Goal: Task Accomplishment & Management: Manage account settings

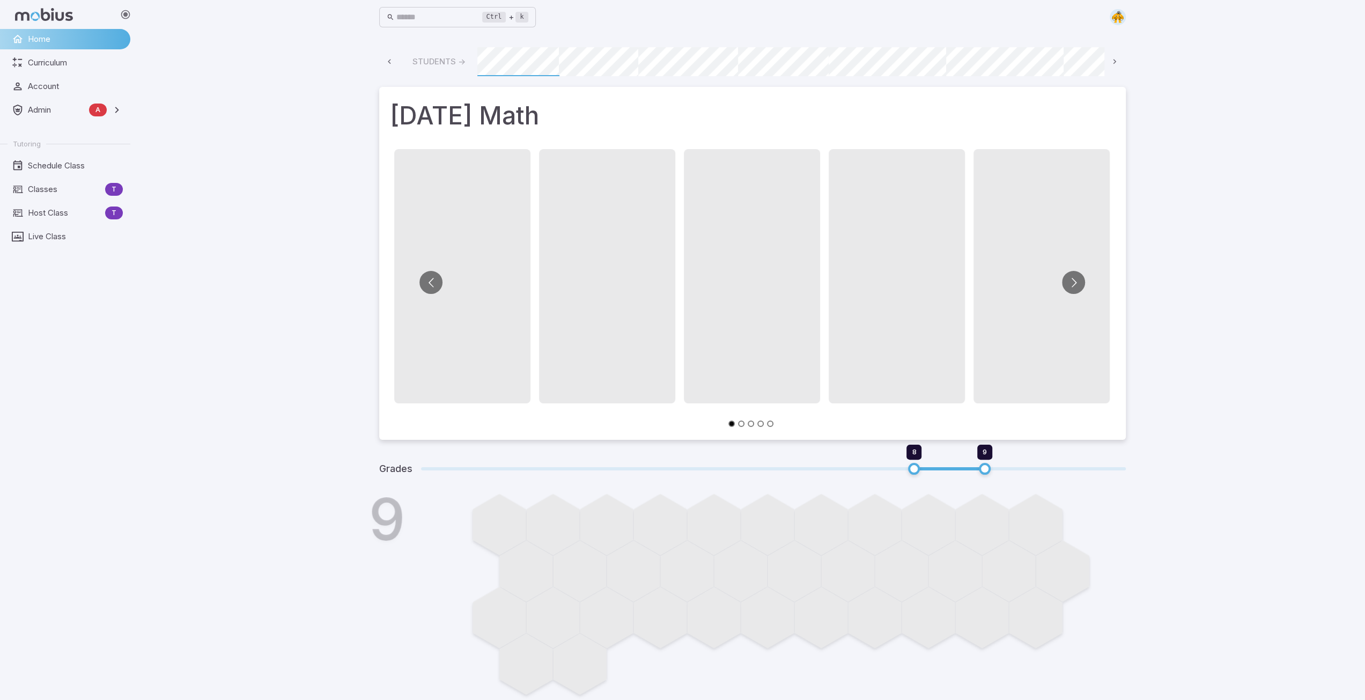
scroll to position [0, 576]
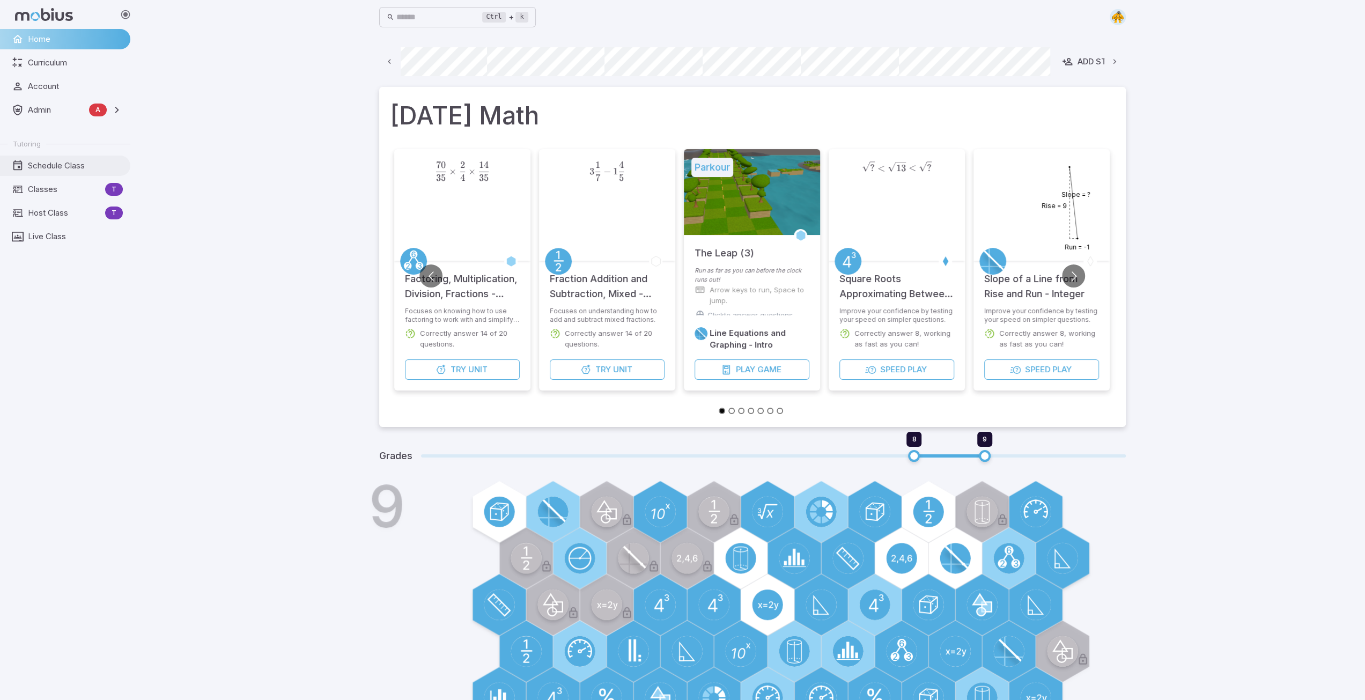
click at [53, 162] on span "Schedule Class" at bounding box center [75, 166] width 95 height 12
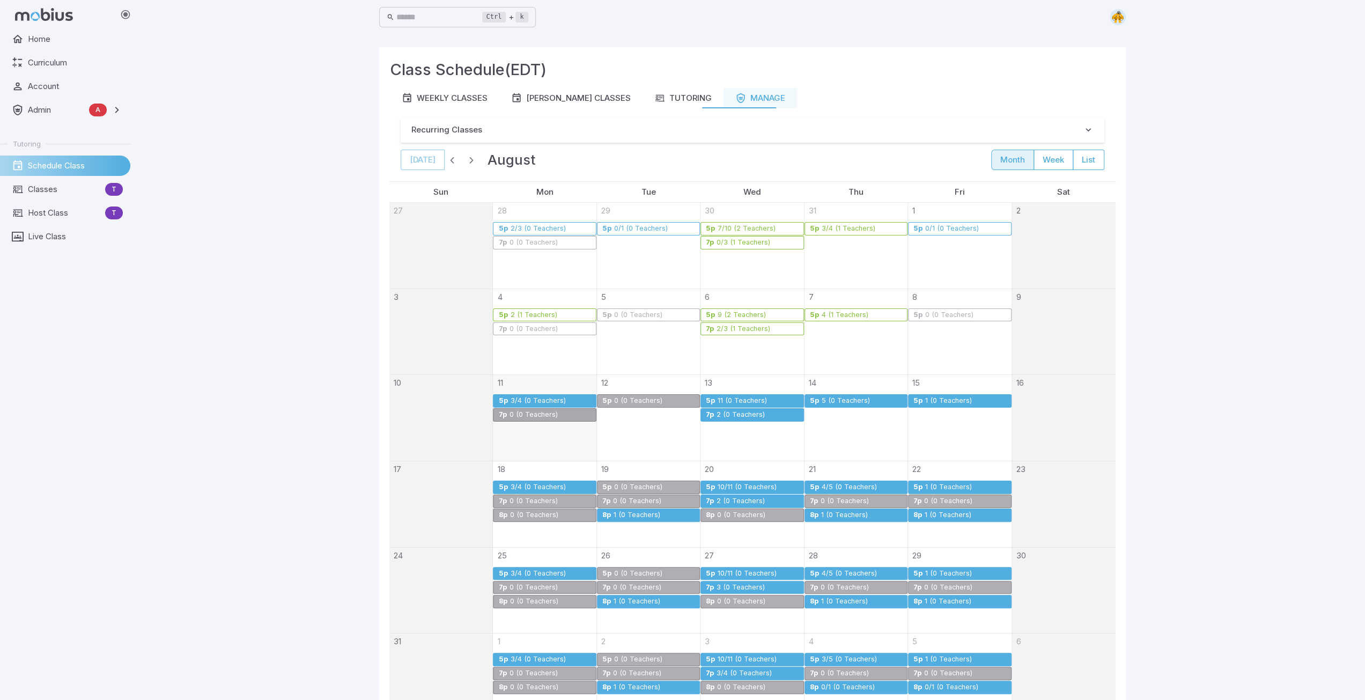
click at [538, 399] on div "3/4 (0 Teachers)" at bounding box center [537, 401] width 56 height 8
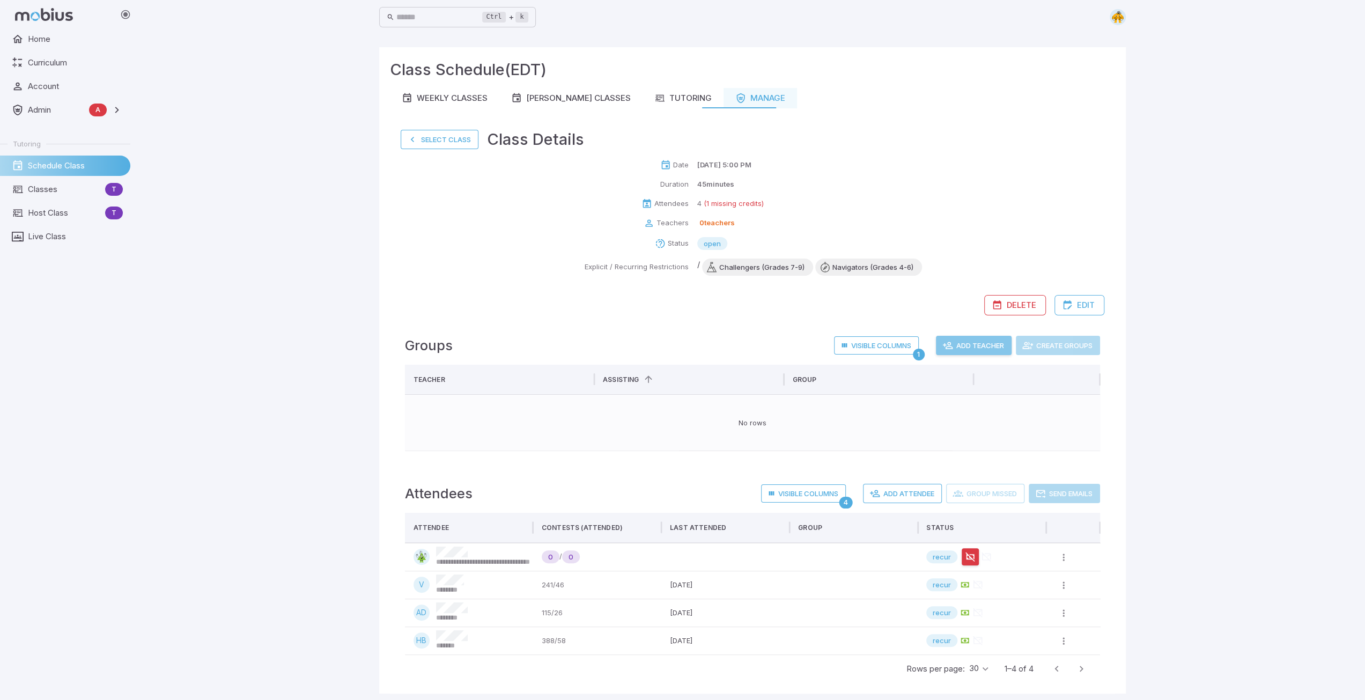
click at [973, 344] on button "Add Teacher" at bounding box center [974, 345] width 76 height 19
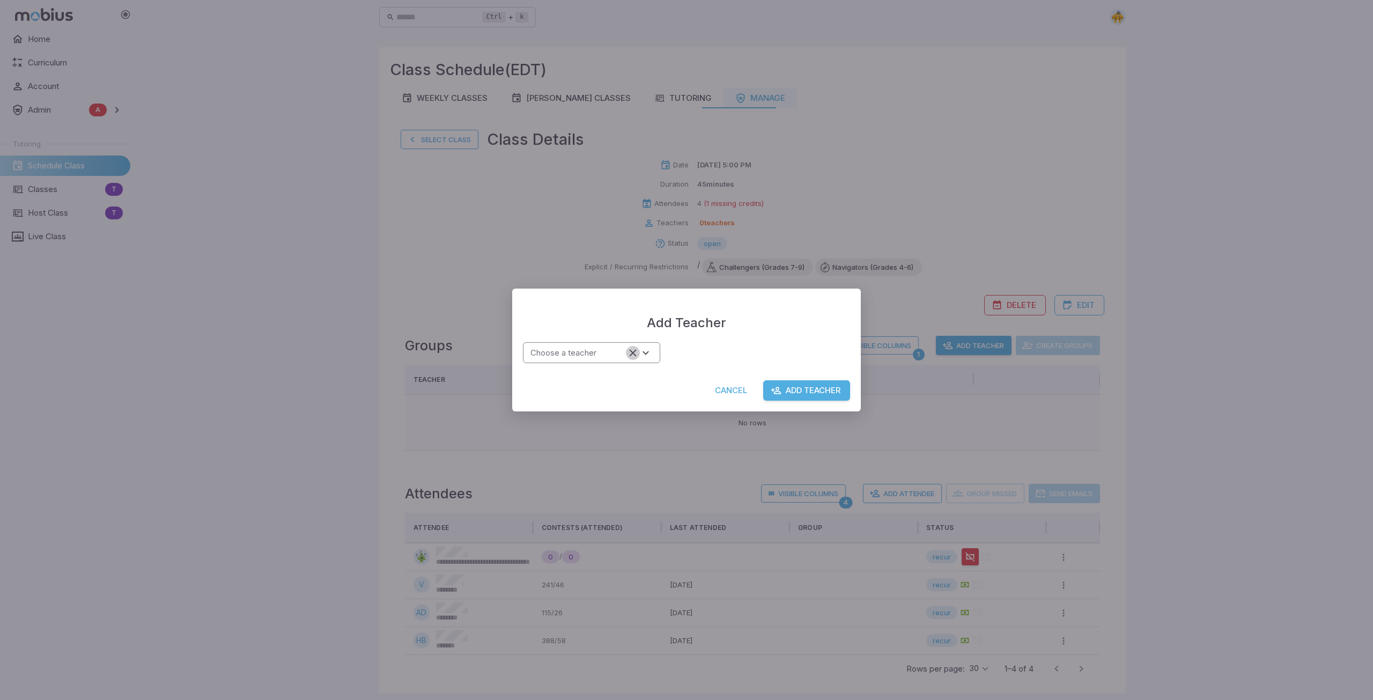
click at [634, 354] on icon "Clear" at bounding box center [633, 352] width 7 height 7
click at [650, 354] on icon "Open" at bounding box center [646, 353] width 12 height 12
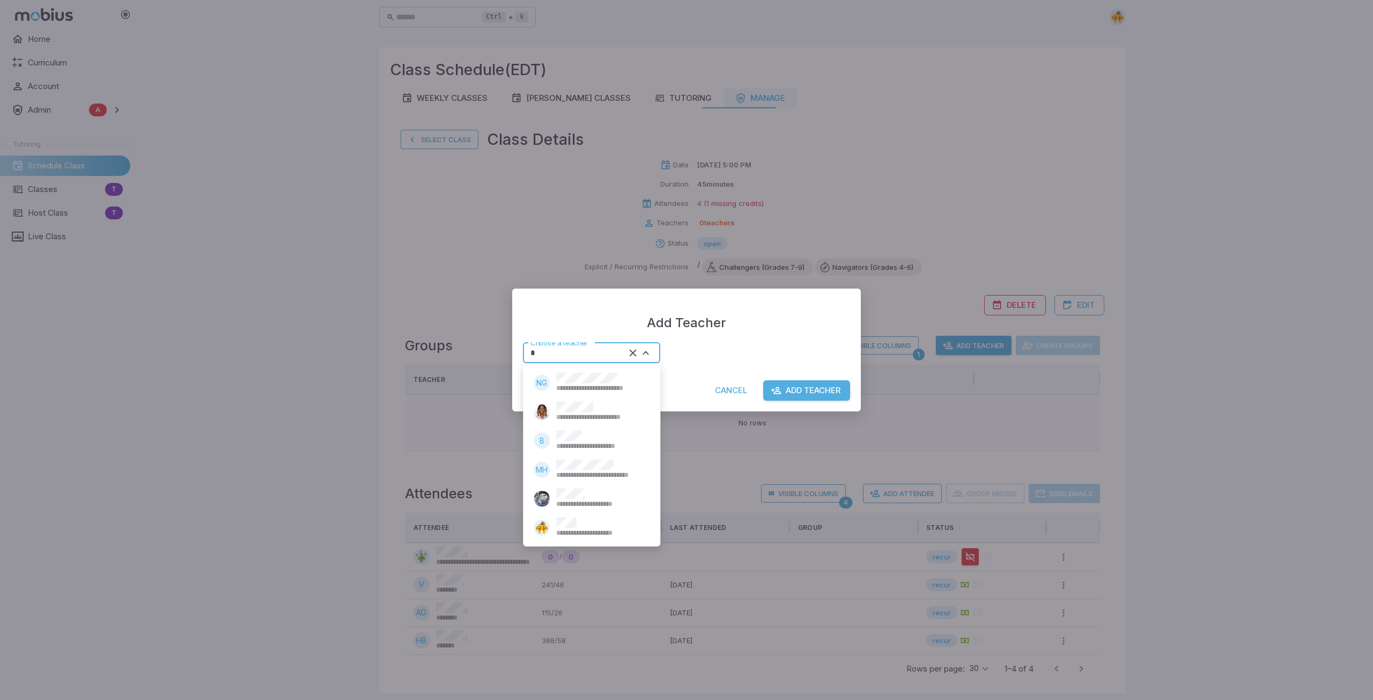
click at [576, 530] on span "**********" at bounding box center [600, 533] width 88 height 10
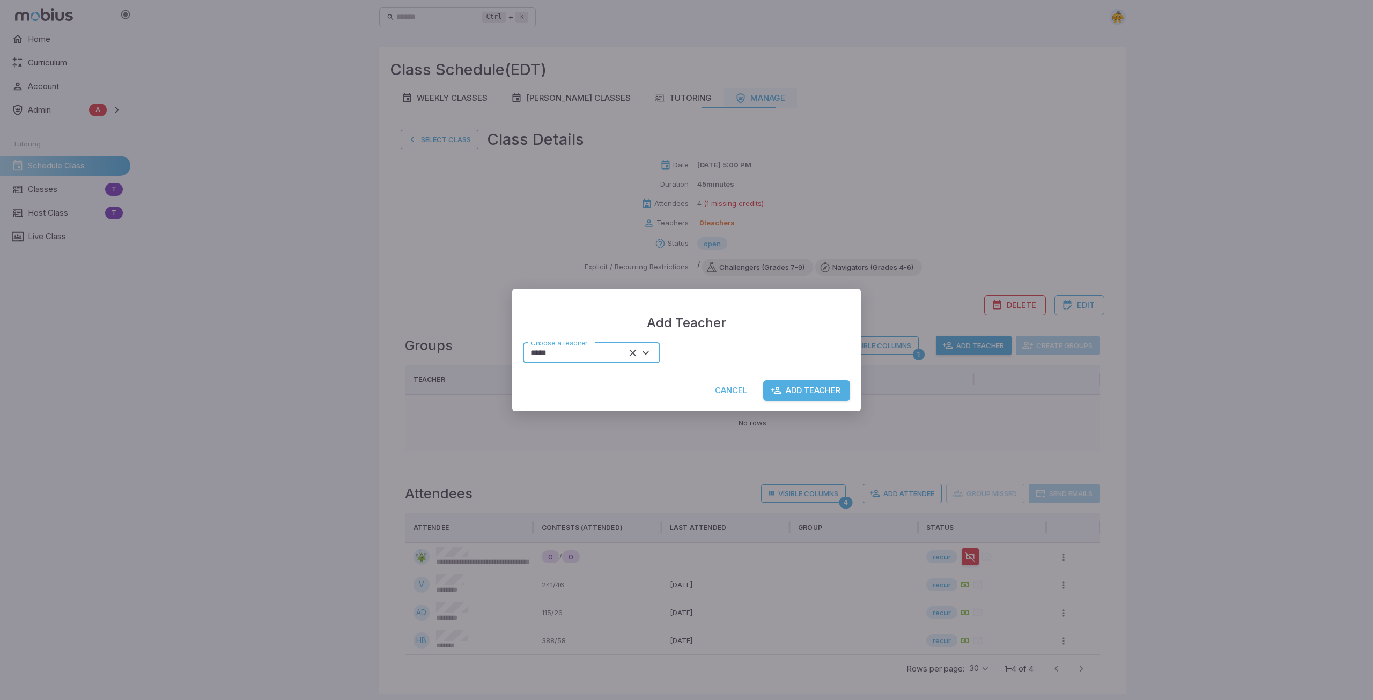
type input "*****"
click at [810, 389] on button "Add Teacher" at bounding box center [806, 390] width 87 height 20
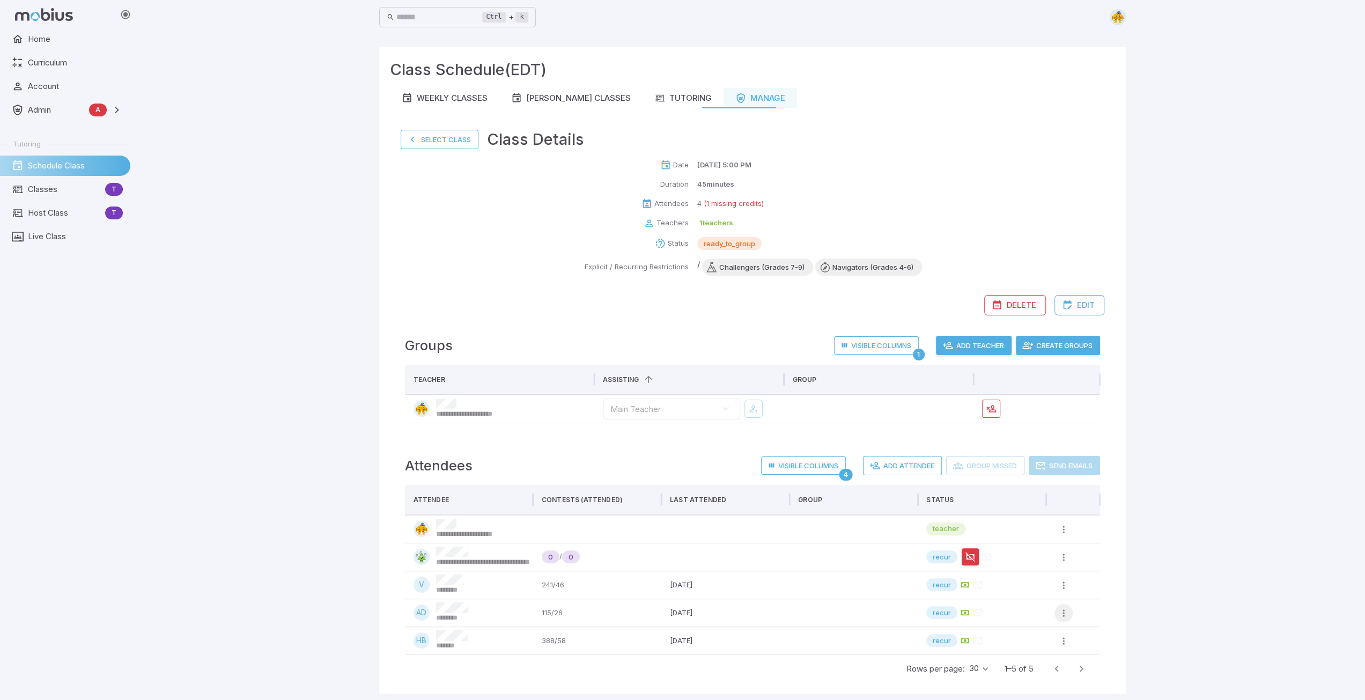
click at [1068, 612] on icon "button" at bounding box center [1063, 613] width 11 height 11
click at [1021, 641] on li "Remove Alyssa D once" at bounding box center [1002, 637] width 130 height 20
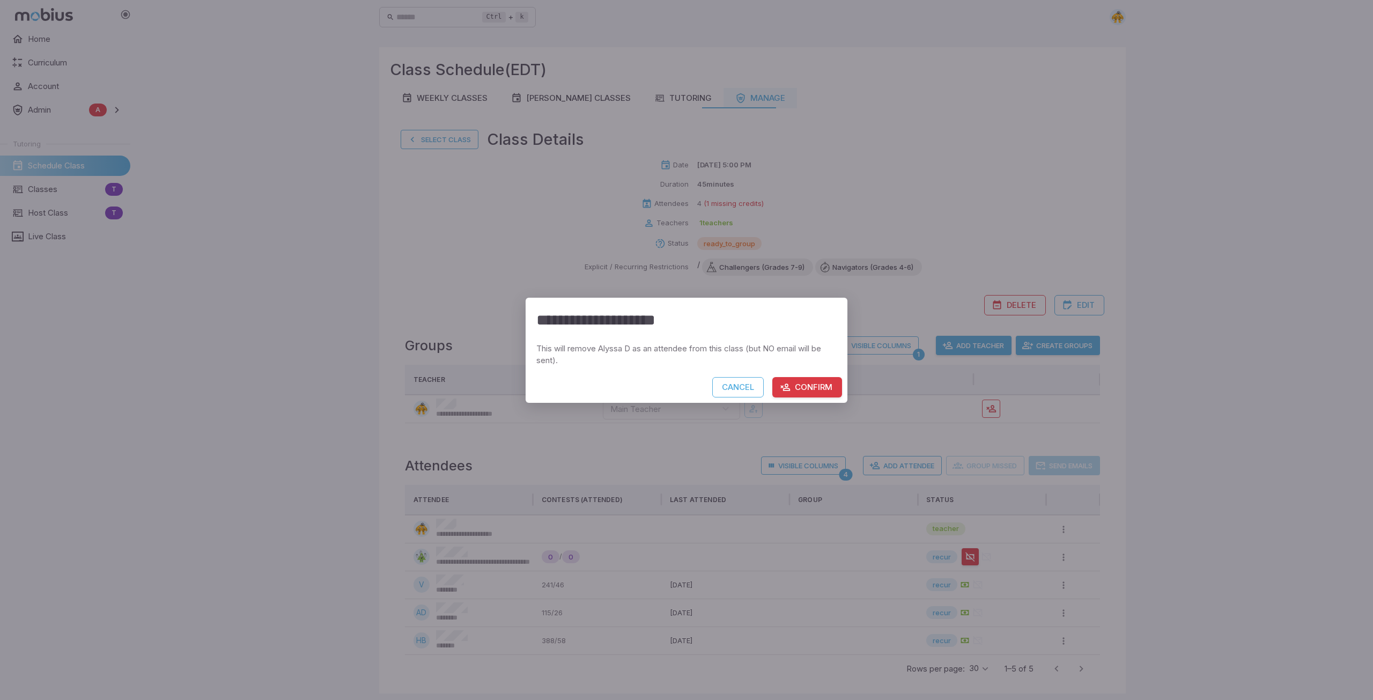
click at [820, 392] on button "Confirm" at bounding box center [807, 387] width 70 height 20
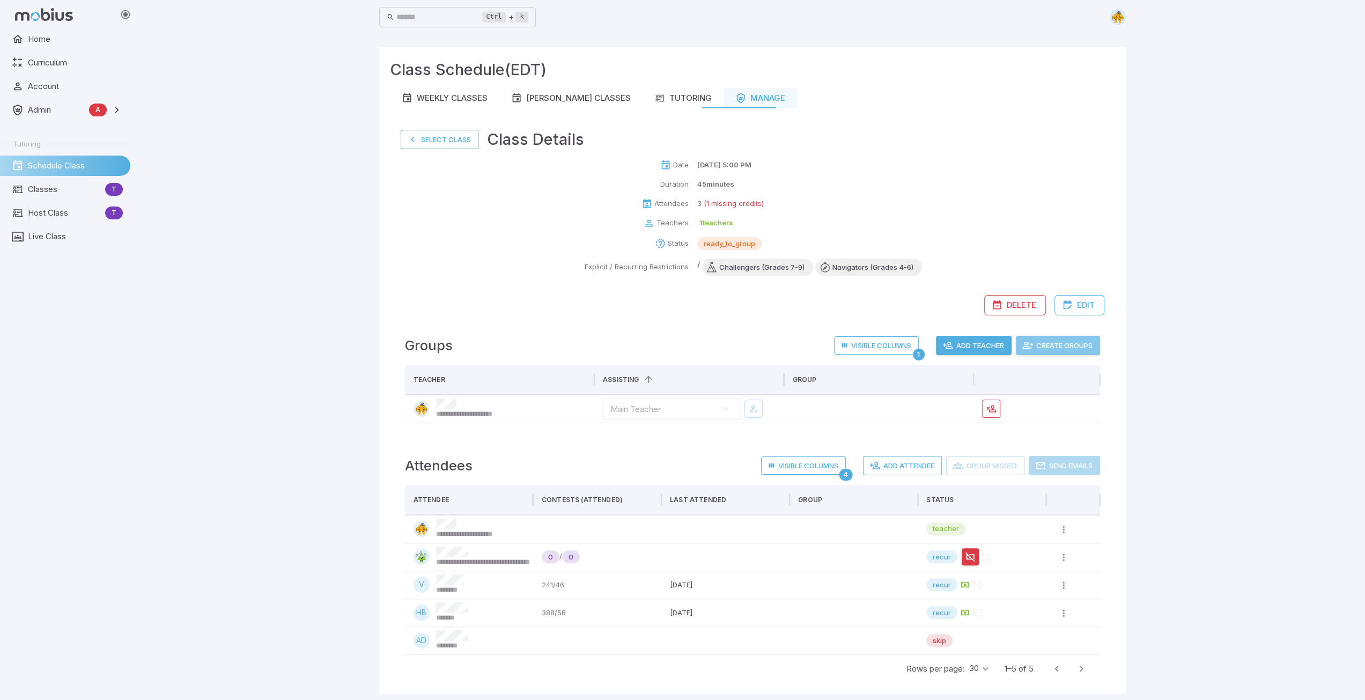
click at [1065, 351] on button "Create Groups" at bounding box center [1058, 345] width 84 height 19
click at [1061, 467] on button "Send Emails" at bounding box center [1063, 465] width 71 height 19
click at [465, 140] on button "Select Class" at bounding box center [440, 139] width 78 height 19
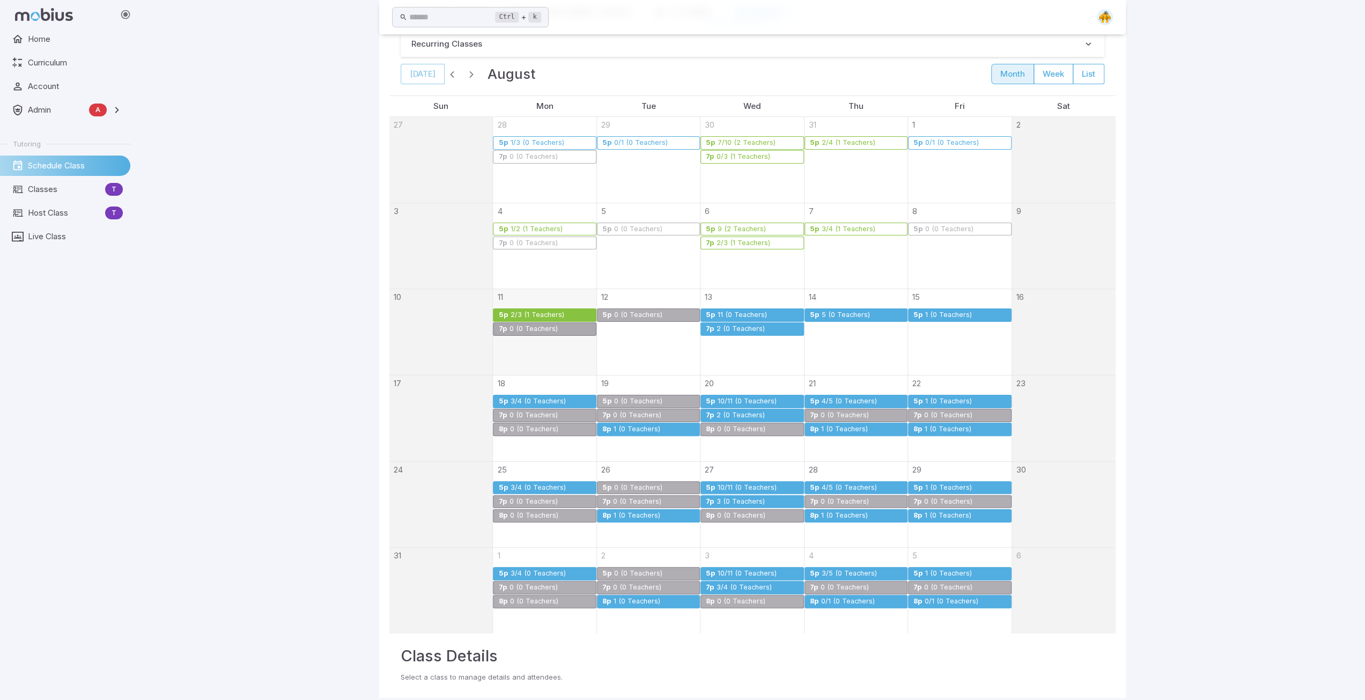
scroll to position [96, 0]
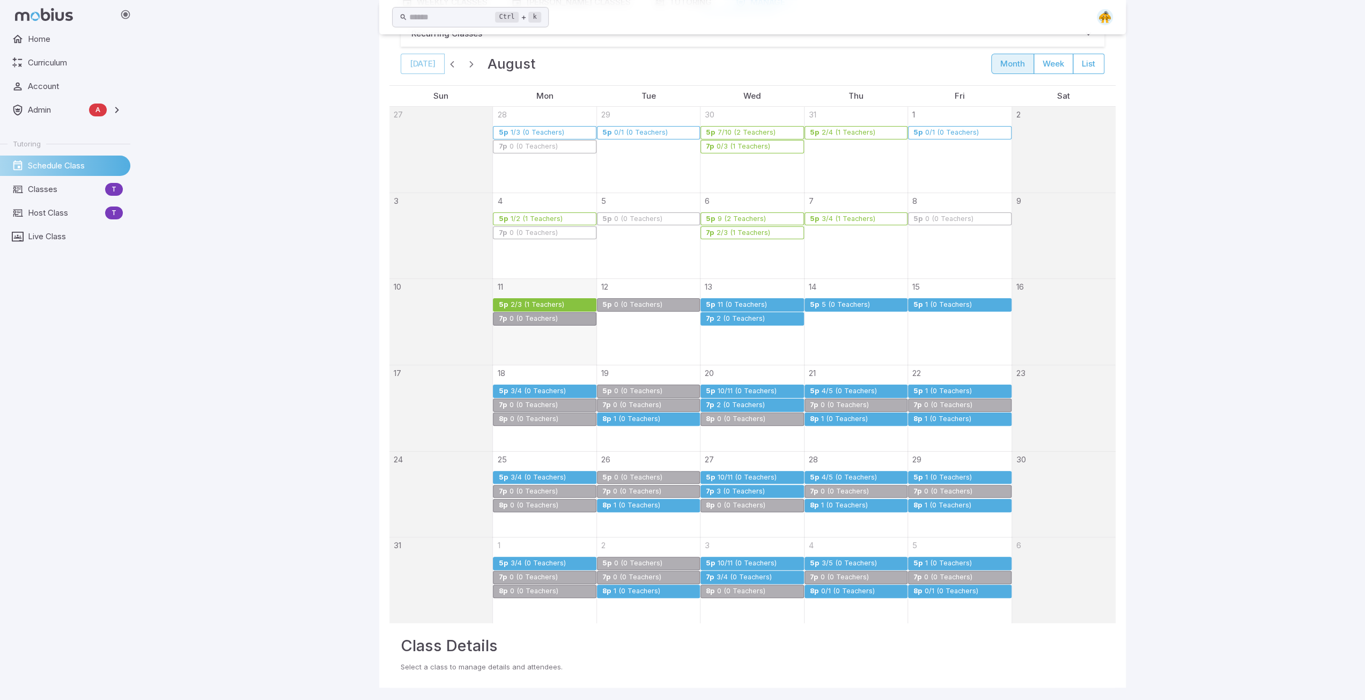
click at [730, 315] on div "2 (0 Teachers)" at bounding box center [740, 319] width 49 height 8
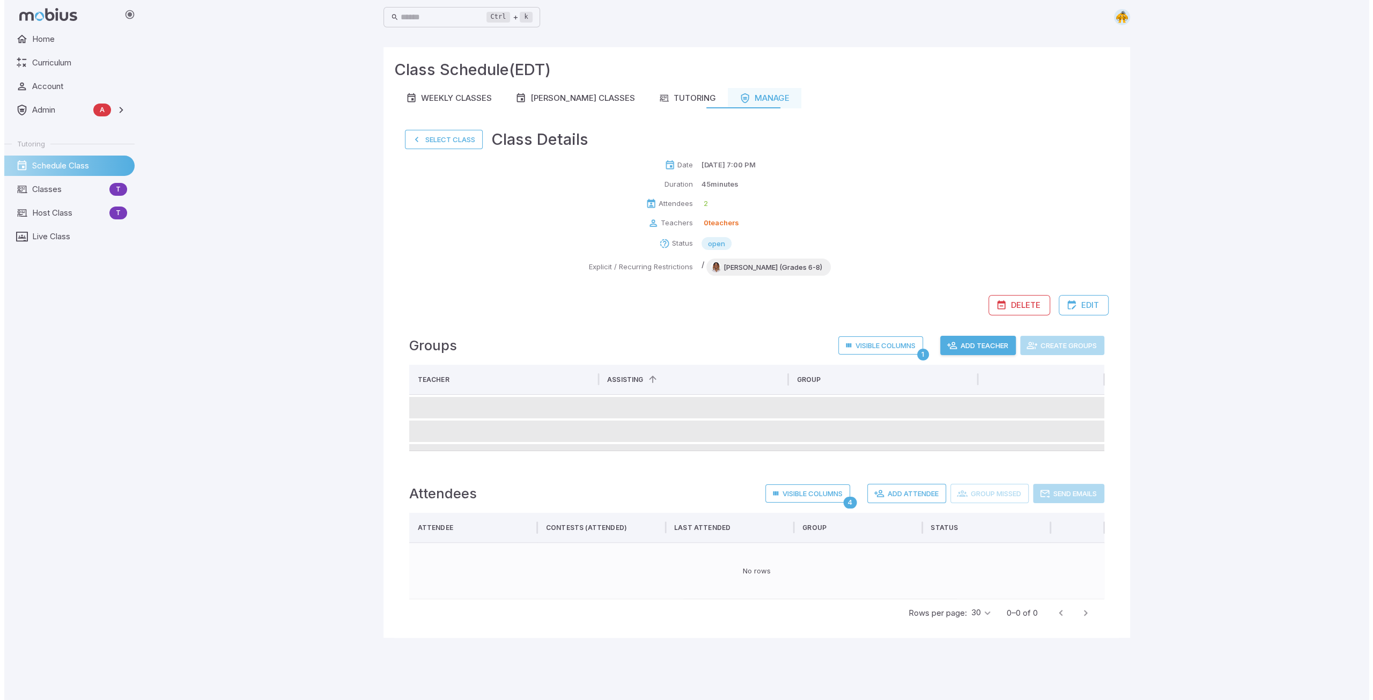
scroll to position [0, 0]
